Goal: Task Accomplishment & Management: Manage account settings

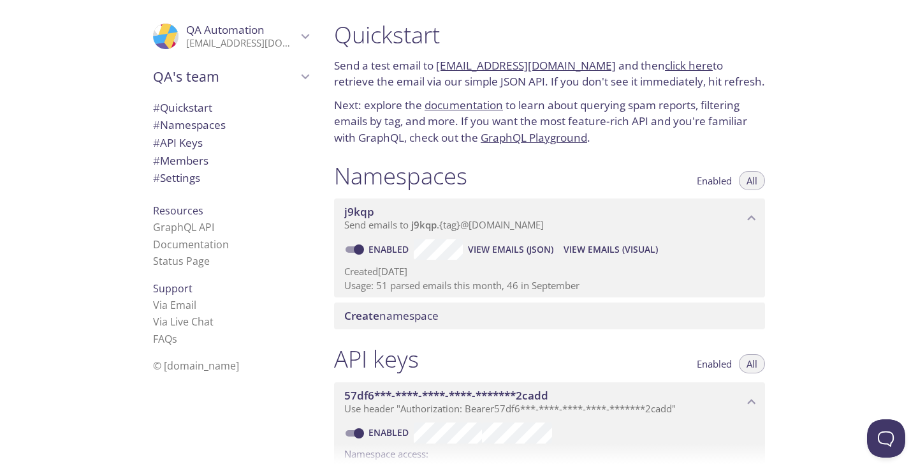
click at [296, 40] on p "[EMAIL_ADDRESS][DOMAIN_NAME]" at bounding box center [241, 43] width 111 height 13
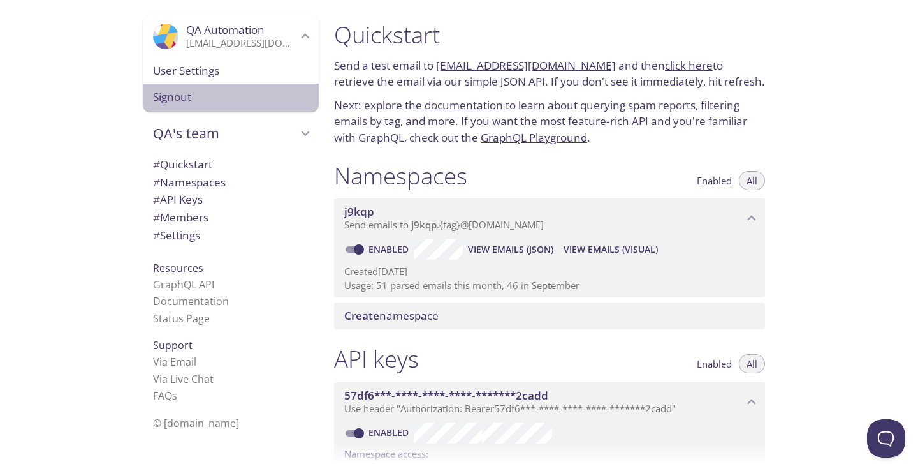
click at [217, 99] on span "Signout" at bounding box center [231, 97] width 156 height 17
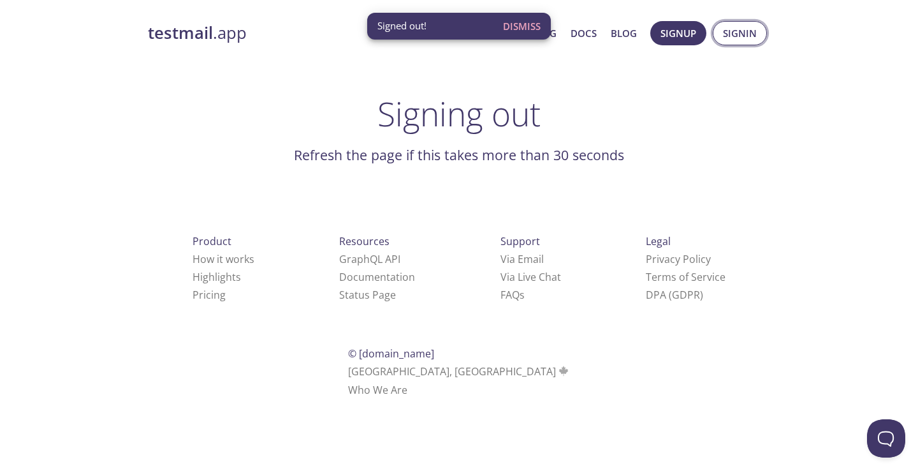
click at [737, 33] on span "Signin" at bounding box center [740, 33] width 34 height 17
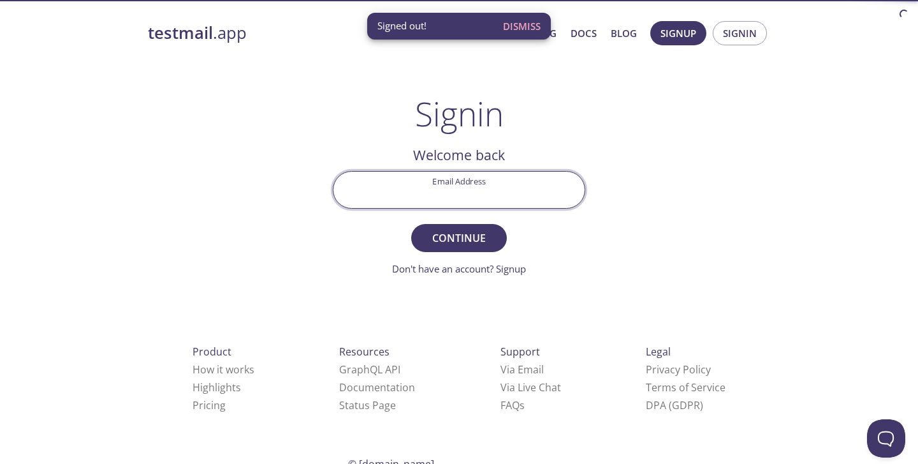
click at [424, 182] on input "Email Address" at bounding box center [459, 190] width 251 height 36
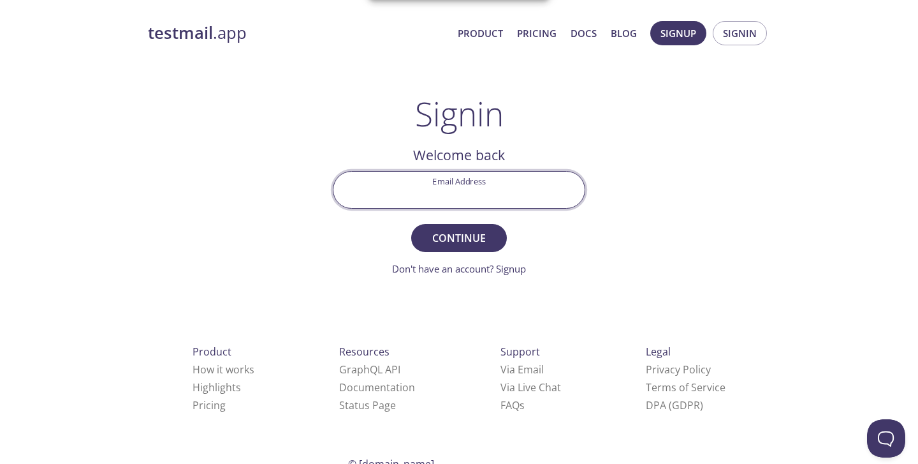
paste input "[EMAIL_ADDRESS][DOMAIN_NAME]"
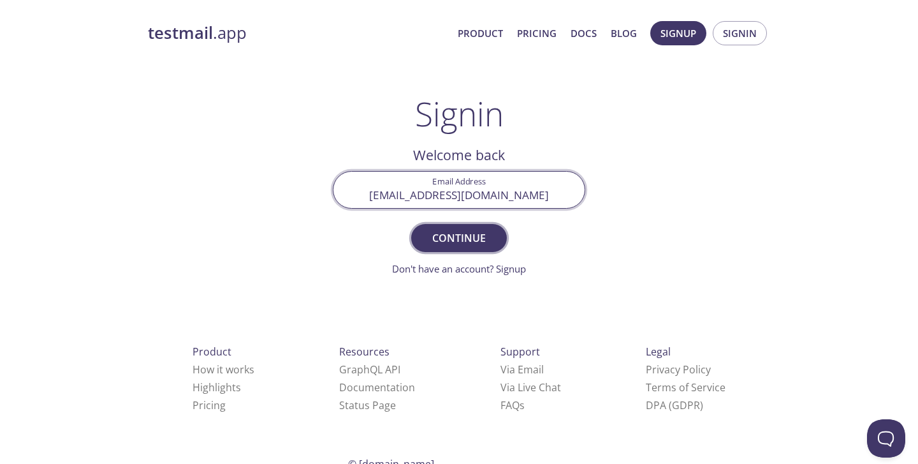
type input "[EMAIL_ADDRESS][DOMAIN_NAME]"
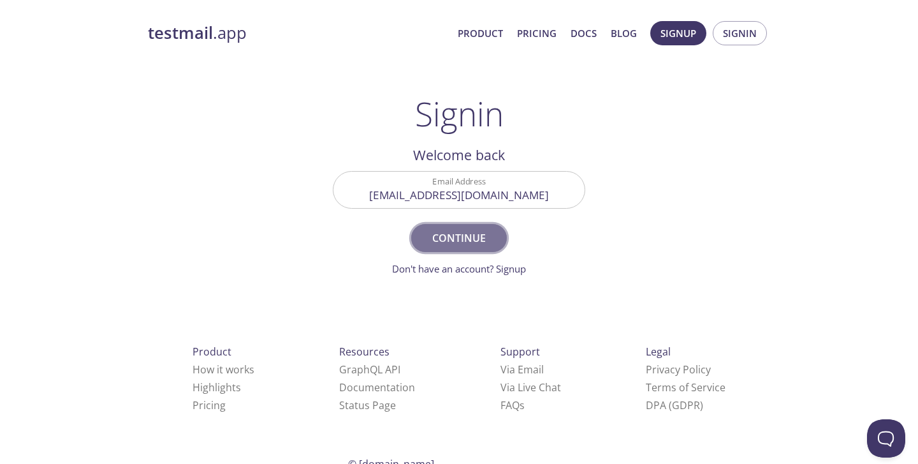
click at [446, 234] on span "Continue" at bounding box center [459, 238] width 68 height 18
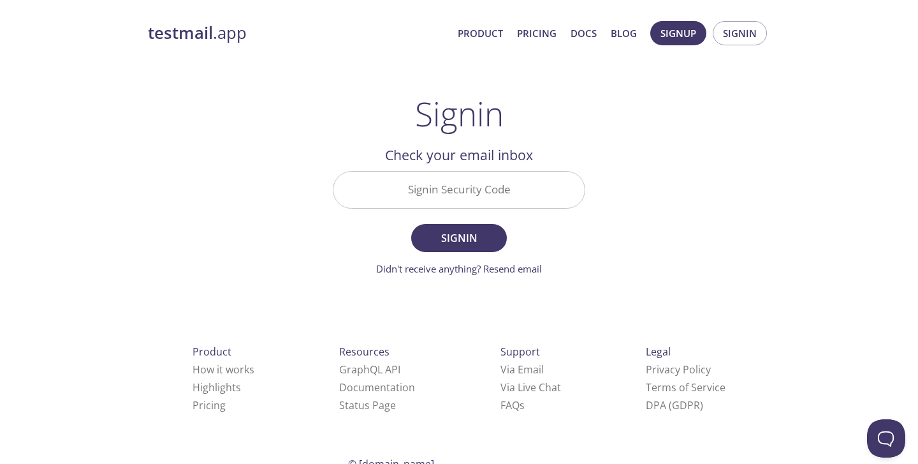
click at [474, 199] on input "Signin Security Code" at bounding box center [459, 190] width 251 height 36
click at [616, 252] on div "testmail .app Product Pricing Docs Blog Signup Signin Signin Welcome back Email…" at bounding box center [459, 279] width 653 height 532
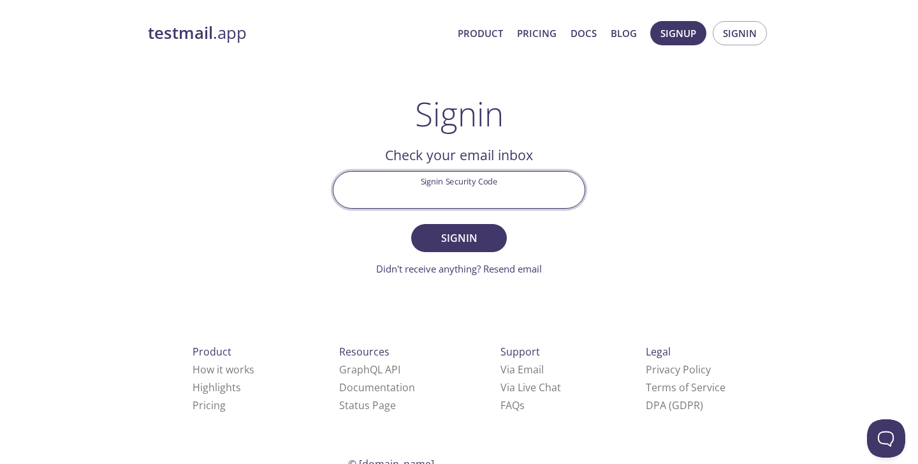
click at [416, 196] on input "Signin Security Code" at bounding box center [459, 190] width 251 height 36
paste input "ZMNGK4K"
click at [493, 233] on button "Signin" at bounding box center [459, 238] width 96 height 28
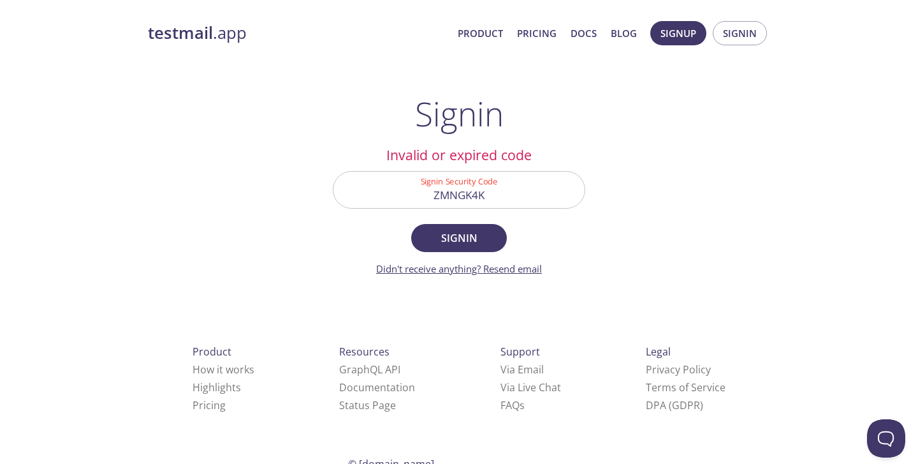
click at [504, 271] on link "Didn't receive anything? Resend email" at bounding box center [459, 268] width 166 height 13
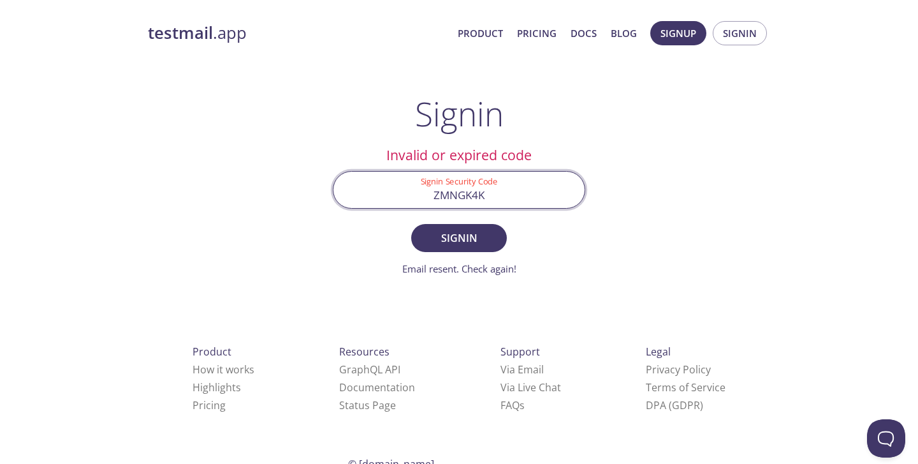
drag, startPoint x: 491, startPoint y: 196, endPoint x: 378, endPoint y: 188, distance: 113.2
click at [382, 189] on input "ZMNGK4K" at bounding box center [459, 190] width 251 height 36
paste input "A4NZVVF"
type input "A4NZVVF"
click at [466, 237] on span "Signin" at bounding box center [459, 238] width 68 height 18
